Goal: Check status: Check status

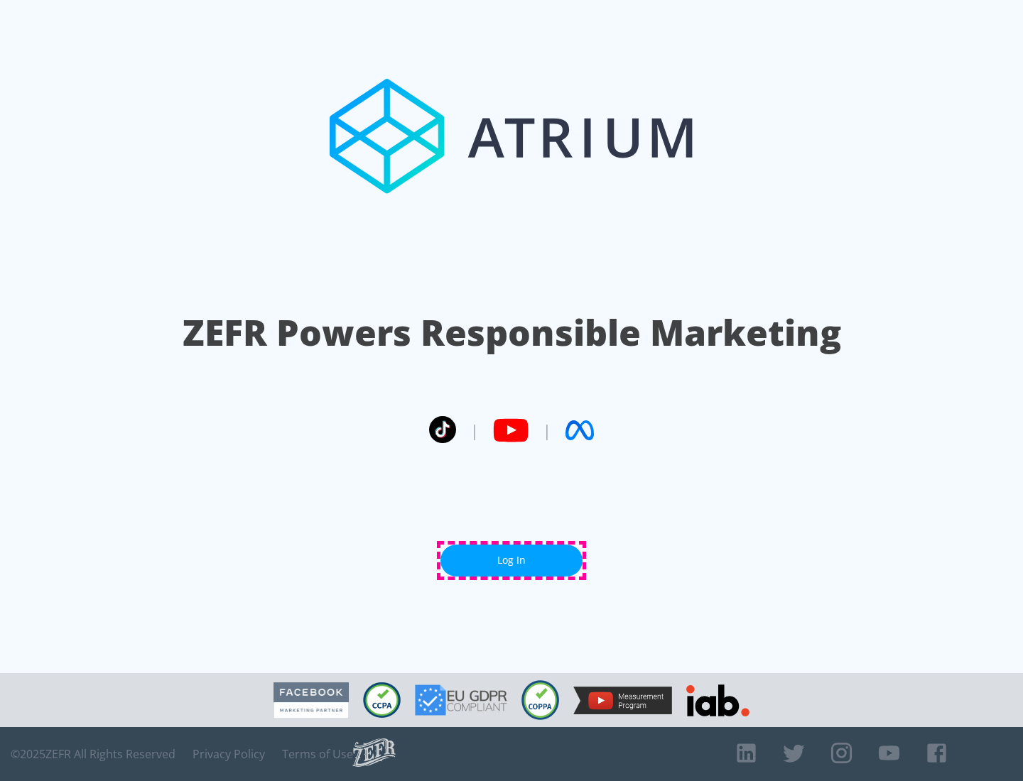
click at [511, 560] on link "Log In" at bounding box center [511, 561] width 142 height 32
